Goal: Task Accomplishment & Management: Use online tool/utility

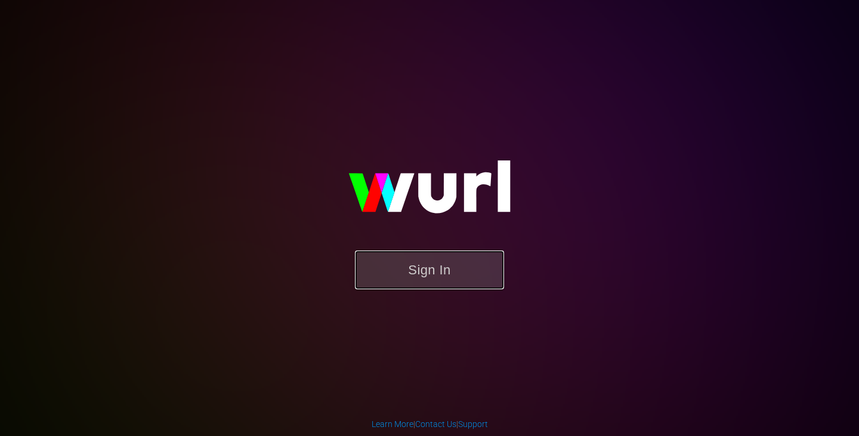
click at [426, 269] on button "Sign In" at bounding box center [429, 269] width 149 height 39
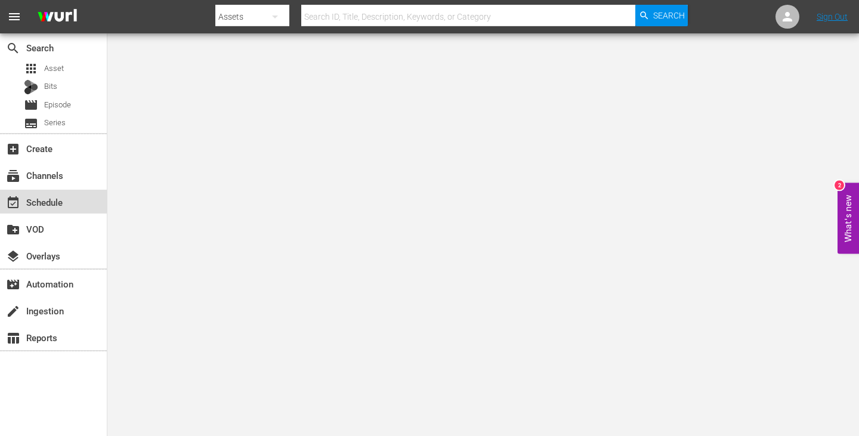
click at [60, 203] on div "event_available Schedule" at bounding box center [33, 200] width 67 height 11
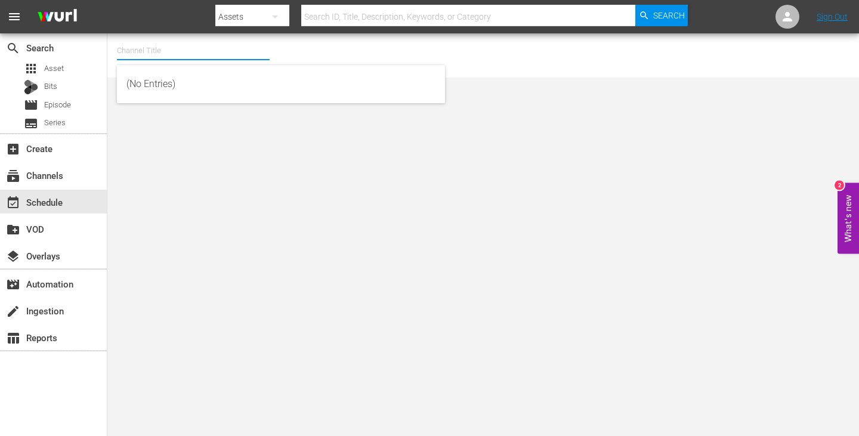
click at [149, 52] on input "text" at bounding box center [193, 50] width 153 height 29
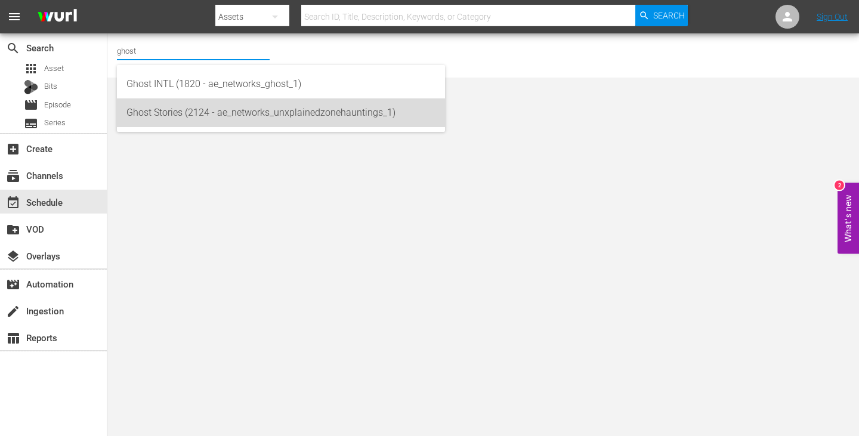
click at [163, 109] on div "Ghost Stories (2124 - ae_networks_unxplainedzonehauntings_1)" at bounding box center [280, 112] width 309 height 29
type input "Ghost Stories (2124 - ae_networks_unxplainedzonehauntings_1)"
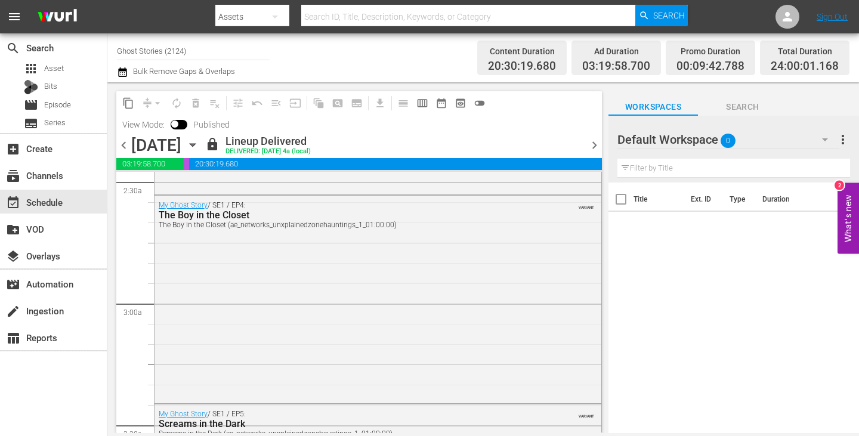
scroll to position [599, 0]
click at [128, 146] on span "chevron_left" at bounding box center [123, 145] width 15 height 15
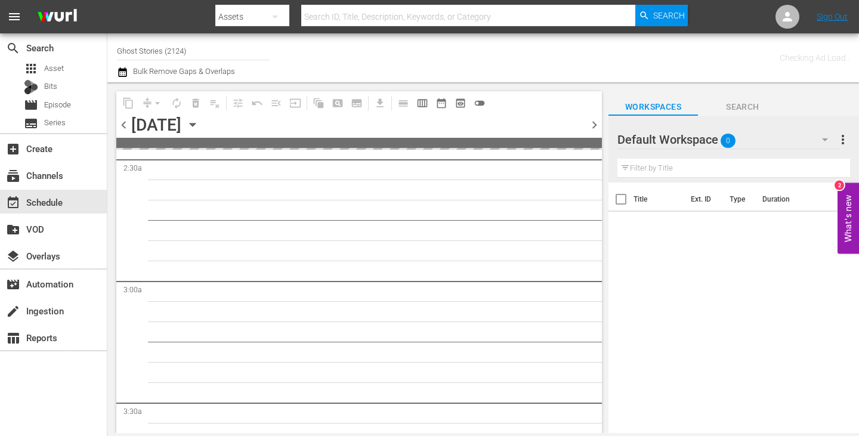
scroll to position [619, 0]
